Goal: Transaction & Acquisition: Download file/media

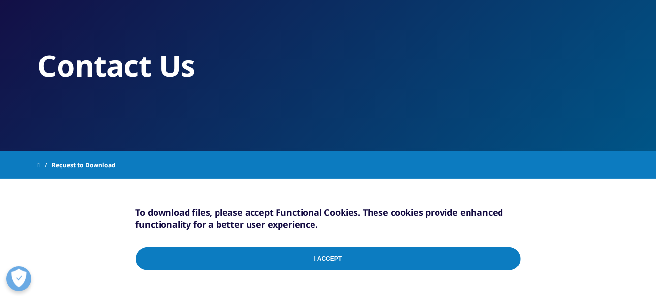
scroll to position [49, 0]
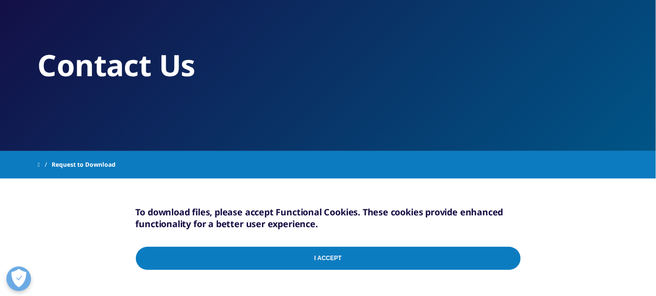
click at [336, 263] on input "I Accept" at bounding box center [328, 258] width 385 height 23
click at [337, 257] on input "I Accept" at bounding box center [328, 258] width 385 height 23
click at [330, 254] on input "I Accept" at bounding box center [328, 258] width 385 height 23
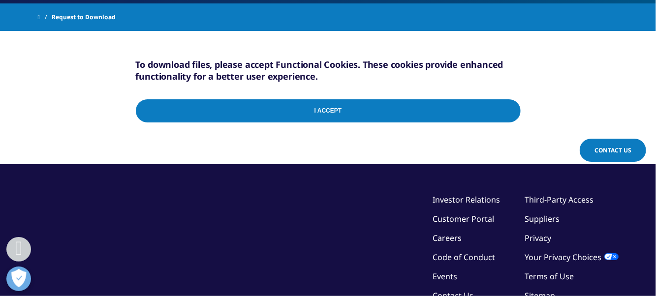
scroll to position [197, 0]
click at [508, 106] on input "I Accept" at bounding box center [328, 110] width 385 height 23
